Goal: Information Seeking & Learning: Find specific fact

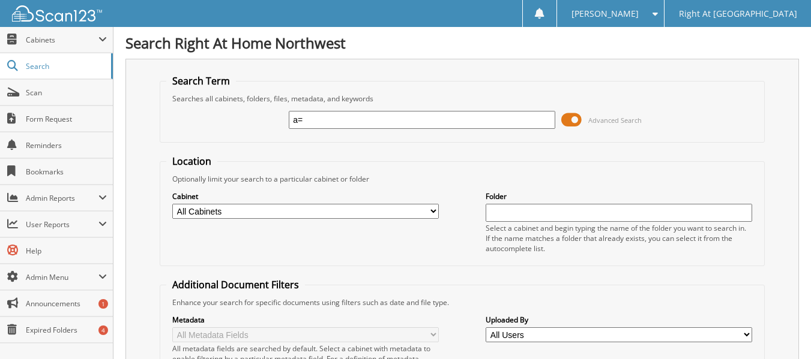
type input "a"
type input "bacon"
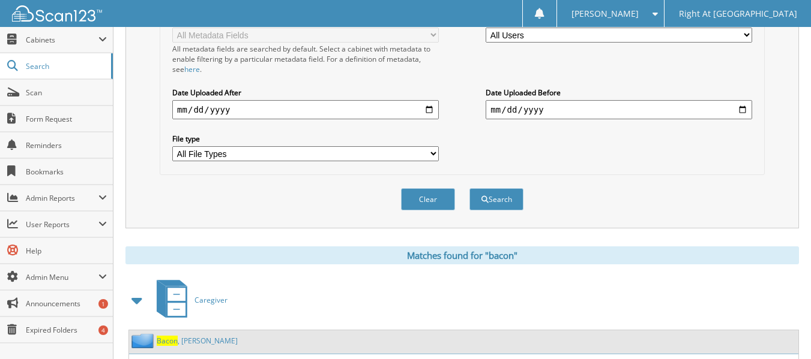
scroll to position [300, 0]
click at [187, 344] on link "[PERSON_NAME]" at bounding box center [197, 341] width 81 height 10
